Goal: Task Accomplishment & Management: Manage account settings

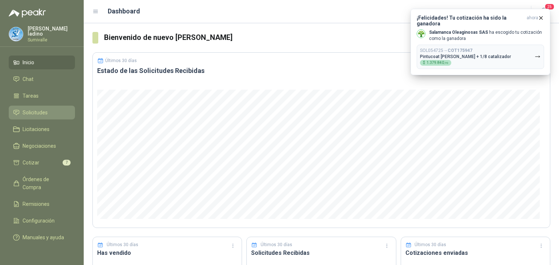
click at [48, 109] on li "Solicitudes" at bounding box center [41, 113] width 57 height 8
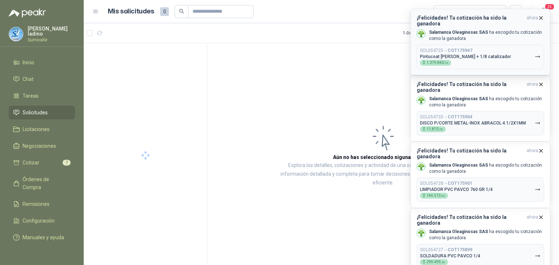
click at [539, 17] on icon "button" at bounding box center [540, 18] width 6 height 6
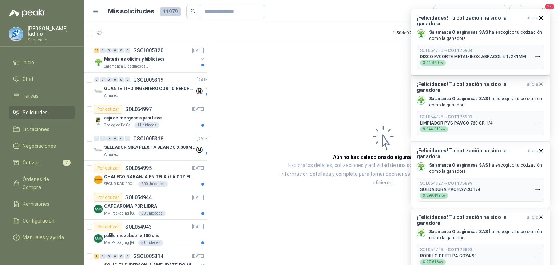
click at [539, 17] on icon "button" at bounding box center [540, 18] width 6 height 6
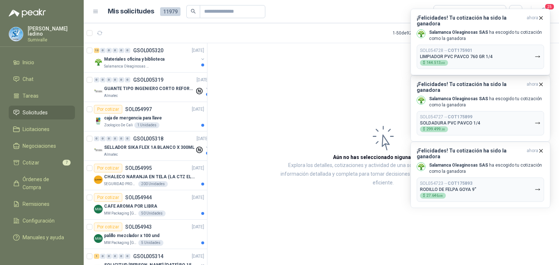
click at [539, 17] on icon "button" at bounding box center [540, 18] width 6 height 6
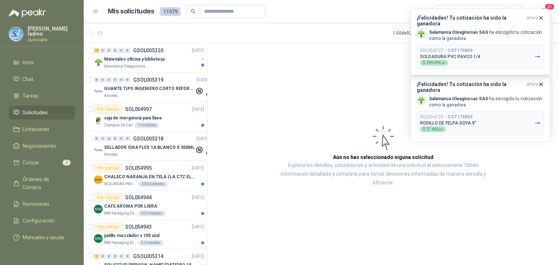
click at [539, 17] on icon "button" at bounding box center [540, 18] width 6 height 6
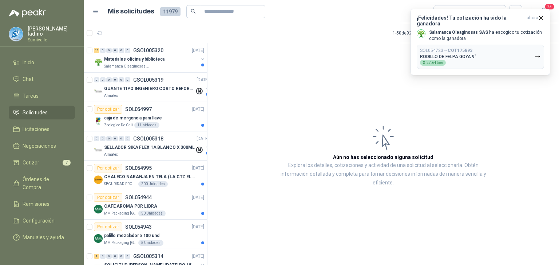
click at [539, 17] on icon "button" at bounding box center [540, 18] width 6 height 6
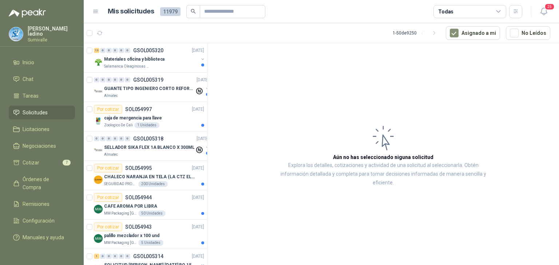
click at [474, 15] on div "Todas" at bounding box center [469, 11] width 73 height 13
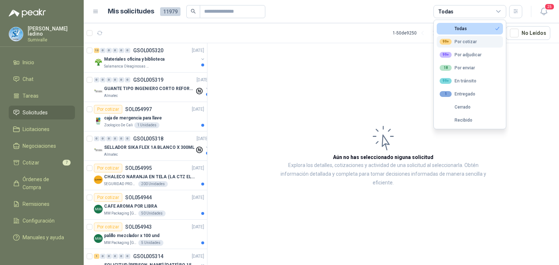
click at [464, 43] on div "99+ Por cotizar" at bounding box center [457, 42] width 37 height 6
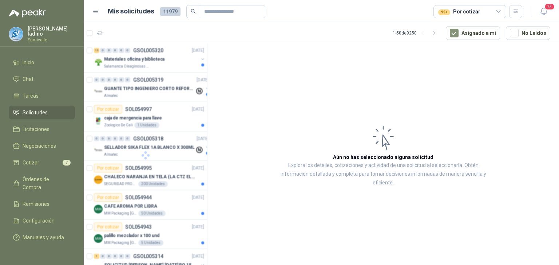
click at [512, 54] on article "Aún no has seleccionado niguna solicitud Explora los detalles, cotizaciones y a…" at bounding box center [382, 155] width 351 height 225
click at [465, 30] on button "Asignado a mi" at bounding box center [472, 33] width 54 height 14
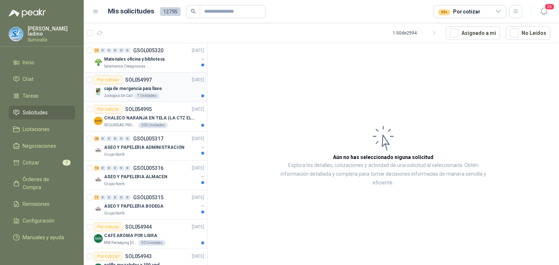
click at [159, 92] on div "caja de mergencia para llave Zoologico De Cali 1 Unidades" at bounding box center [154, 91] width 100 height 15
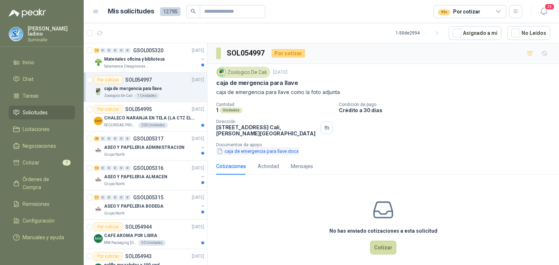
click at [273, 150] on button "caja de emergencia para llave.docx" at bounding box center [257, 152] width 83 height 8
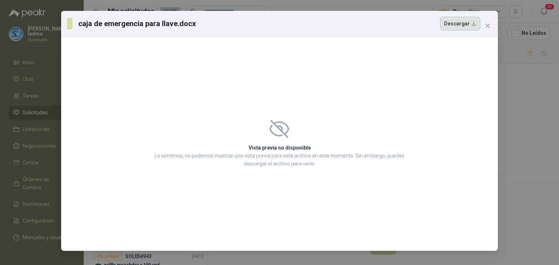
click at [465, 26] on button "Descargar" at bounding box center [460, 24] width 40 height 14
click at [491, 22] on button "Close" at bounding box center [487, 26] width 12 height 12
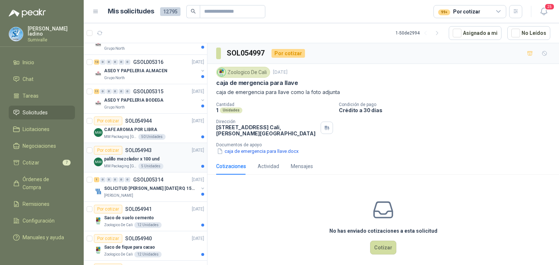
scroll to position [109, 0]
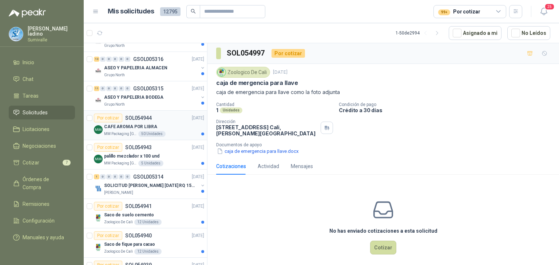
click at [159, 125] on div "CAFE AROMA POR LIBRA" at bounding box center [154, 127] width 100 height 9
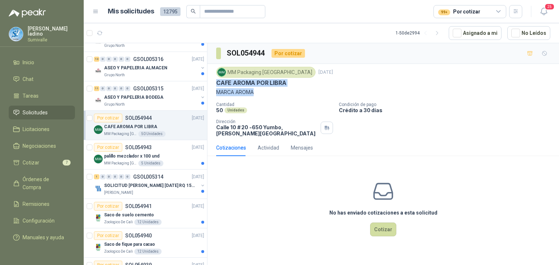
drag, startPoint x: 215, startPoint y: 84, endPoint x: 281, endPoint y: 92, distance: 66.3
click at [281, 92] on div "MM Packaging [GEOGRAPHIC_DATA] [DATE] CAFE AROMA POR LIBRA MARCA AROMA Cantidad…" at bounding box center [382, 102] width 351 height 76
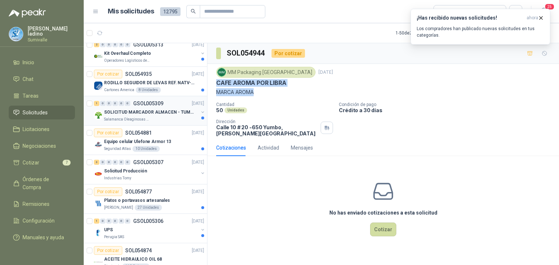
scroll to position [400, 0]
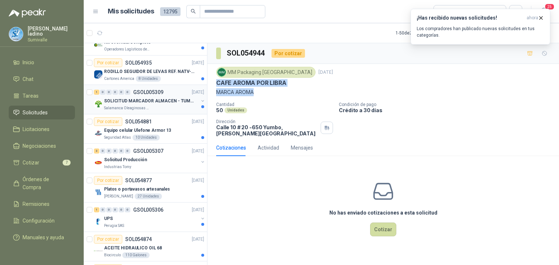
click at [157, 105] on div "Salamanca Oleaginosas SAS" at bounding box center [151, 108] width 94 height 6
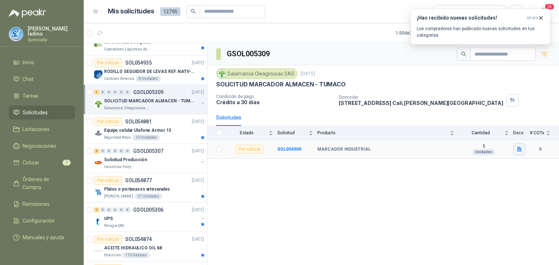
click at [513, 152] on button "button" at bounding box center [519, 149] width 12 height 12
click at [491, 133] on button "Captura de pantalla [DATE] 135424.png" at bounding box center [475, 133] width 92 height 8
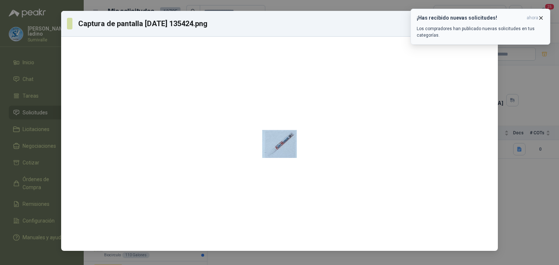
click at [541, 15] on icon "button" at bounding box center [540, 18] width 6 height 6
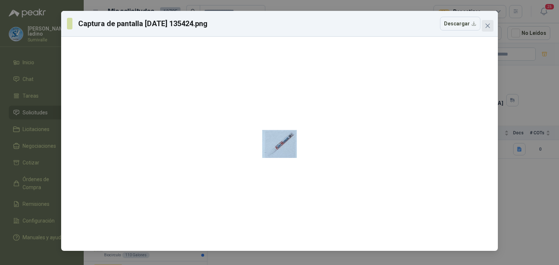
click at [485, 25] on icon "close" at bounding box center [487, 26] width 6 height 6
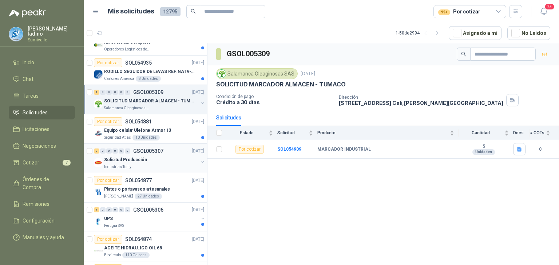
click at [144, 153] on div "3 0 0 0 0 0 GSOL005307 [DATE]" at bounding box center [150, 151] width 112 height 9
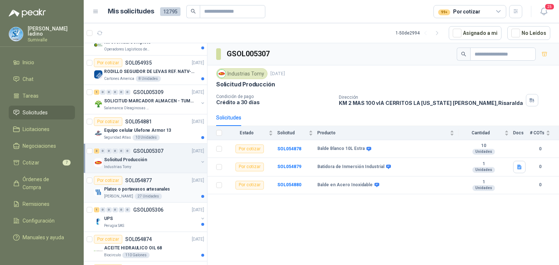
click at [146, 182] on div "Por cotizar SOL054877" at bounding box center [123, 180] width 58 height 9
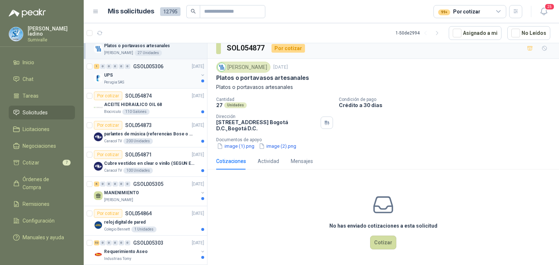
scroll to position [545, 0]
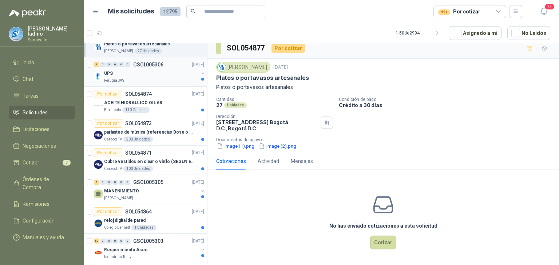
click at [161, 190] on div "MANENIMIENTO" at bounding box center [151, 191] width 94 height 9
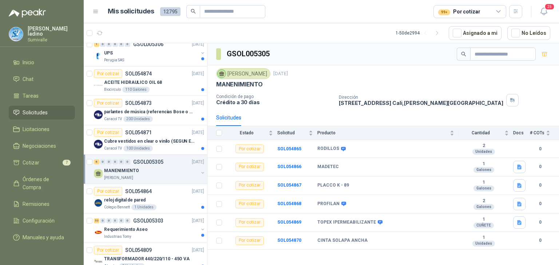
scroll to position [582, 0]
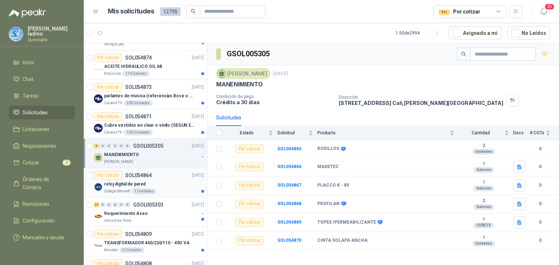
click at [165, 180] on div "reloj digital de pared" at bounding box center [154, 184] width 100 height 9
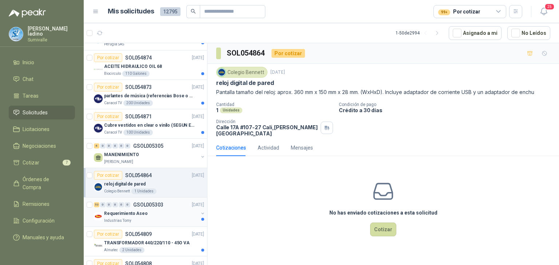
click at [167, 210] on div "Requerimiento Aseo" at bounding box center [151, 213] width 94 height 9
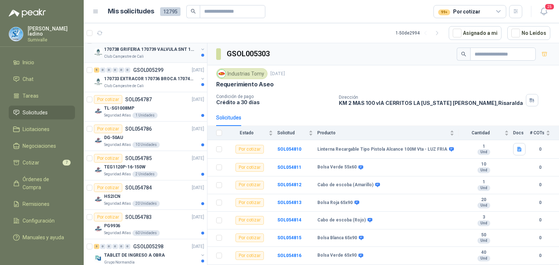
scroll to position [1018, 0]
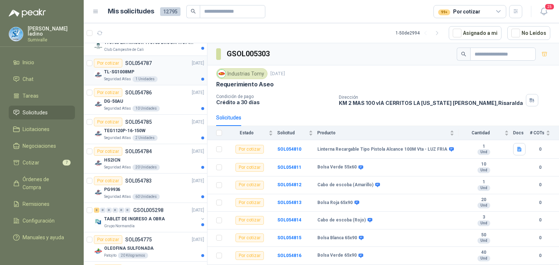
click at [153, 68] on div "TL-SG1008MP" at bounding box center [154, 72] width 100 height 9
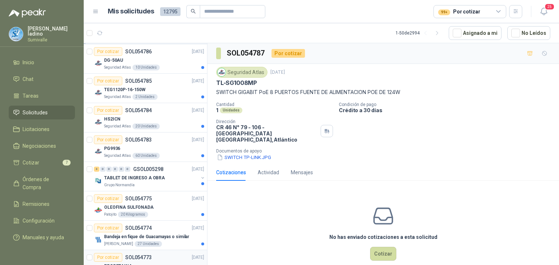
scroll to position [1091, 0]
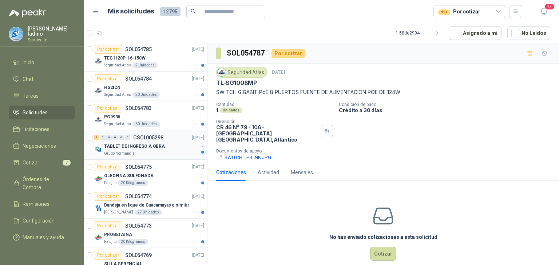
click at [153, 151] on div "Grupo Normandía" at bounding box center [151, 154] width 94 height 6
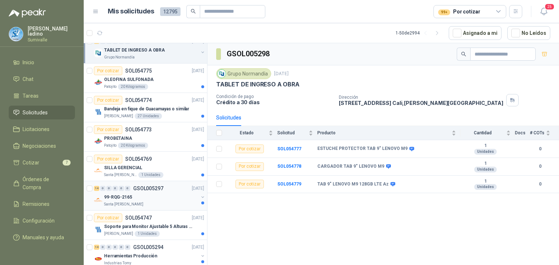
scroll to position [1200, 0]
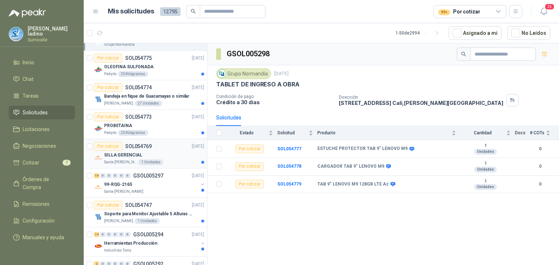
click at [162, 160] on div "Santa [PERSON_NAME] 1 Unidades" at bounding box center [154, 163] width 100 height 6
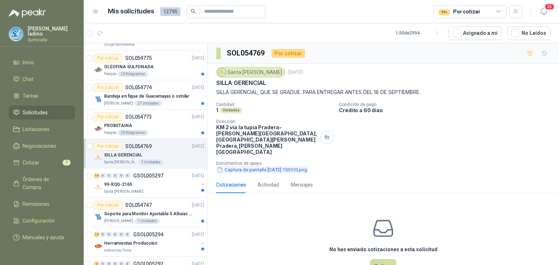
click at [246, 166] on button "Captura de pantalla [DATE] 153510.png" at bounding box center [262, 170] width 92 height 8
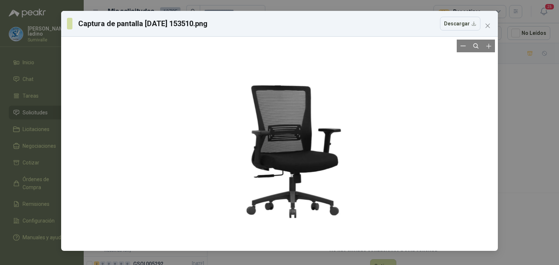
drag, startPoint x: 285, startPoint y: 144, endPoint x: 218, endPoint y: 163, distance: 69.0
click at [218, 163] on div at bounding box center [279, 144] width 158 height 209
click at [316, 109] on div at bounding box center [279, 144] width 158 height 209
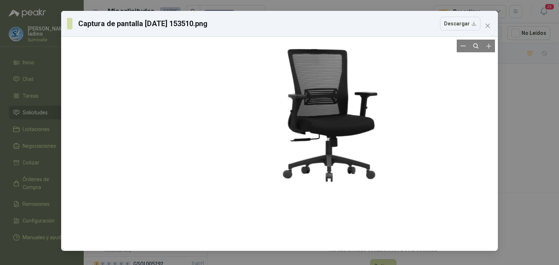
drag, startPoint x: 312, startPoint y: 155, endPoint x: 338, endPoint y: 135, distance: 31.9
click at [355, 123] on div at bounding box center [316, 107] width 158 height 209
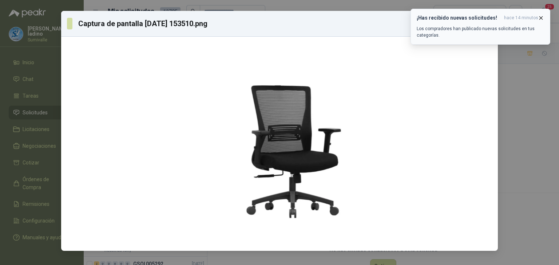
click at [540, 19] on icon "button" at bounding box center [540, 17] width 3 height 3
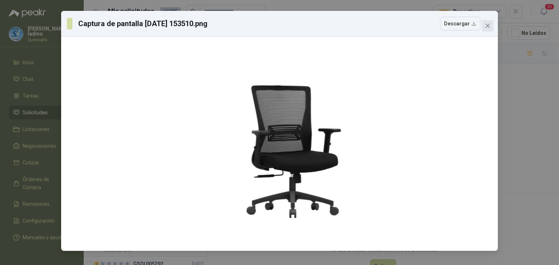
click at [485, 26] on icon "close" at bounding box center [487, 26] width 6 height 6
